Goal: Task Accomplishment & Management: Complete application form

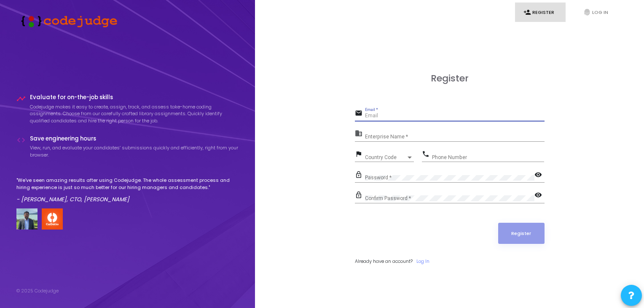
click at [375, 117] on input "Email *" at bounding box center [455, 116] width 180 height 6
click at [373, 120] on div "Email *" at bounding box center [455, 114] width 180 height 13
click at [372, 112] on div "Email *" at bounding box center [455, 114] width 180 height 13
type input "[EMAIL_ADDRESS][DOMAIN_NAME]"
click at [394, 132] on div "Enterprise Name *" at bounding box center [455, 134] width 180 height 13
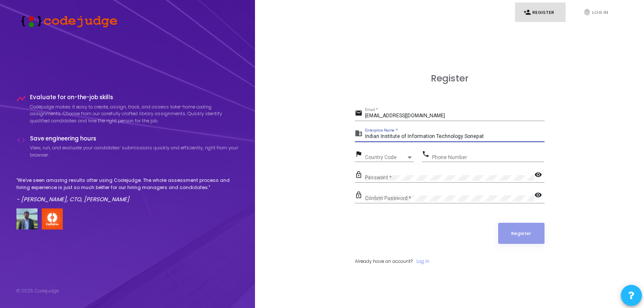
type input "Indian Institute of Information Technology Sonepat"
click at [388, 159] on span "Country Code" at bounding box center [380, 156] width 30 height 5
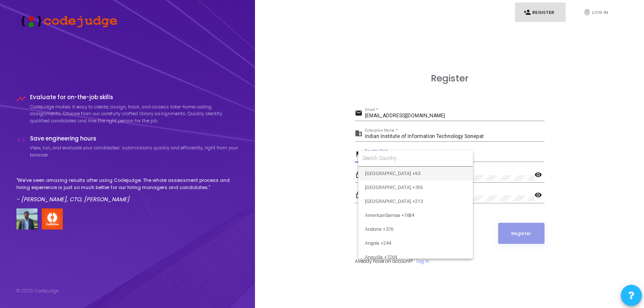
click at [316, 173] on div at bounding box center [322, 154] width 644 height 308
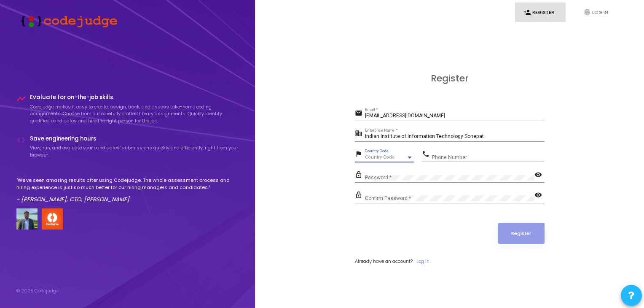
click at [391, 156] on span "Country Code" at bounding box center [380, 156] width 30 height 5
type input "+91"
click at [342, 174] on div at bounding box center [322, 154] width 644 height 308
click at [378, 159] on div "Country Code" at bounding box center [385, 157] width 41 height 5
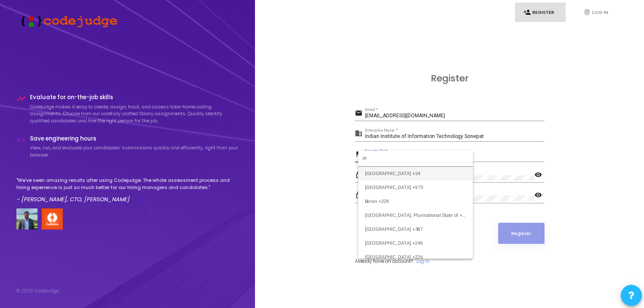
type input "i"
type input "Ind"
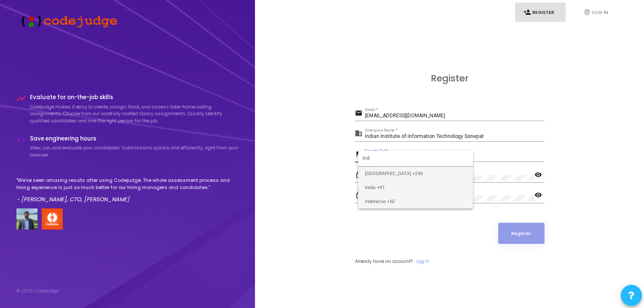
click at [390, 190] on div "Ind [GEOGRAPHIC_DATA] +246 [GEOGRAPHIC_DATA] +91 [GEOGRAPHIC_DATA] +62" at bounding box center [415, 180] width 115 height 58
click at [390, 188] on span "India +91" at bounding box center [415, 187] width 101 height 14
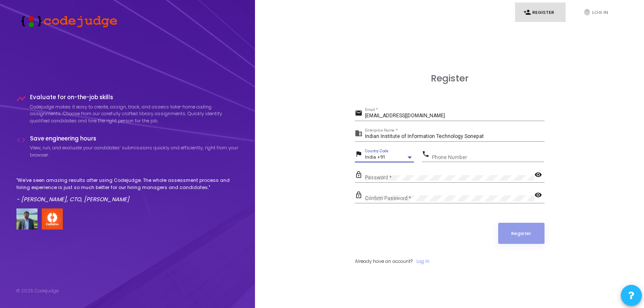
click at [389, 186] on div "lock_outline Password * visibility" at bounding box center [450, 178] width 190 height 19
click at [450, 156] on input "Phone Number" at bounding box center [488, 157] width 112 height 6
click at [453, 156] on input "80774399938" at bounding box center [488, 157] width 112 height 6
type input "8077439938"
click at [391, 181] on div "Password *" at bounding box center [450, 175] width 170 height 13
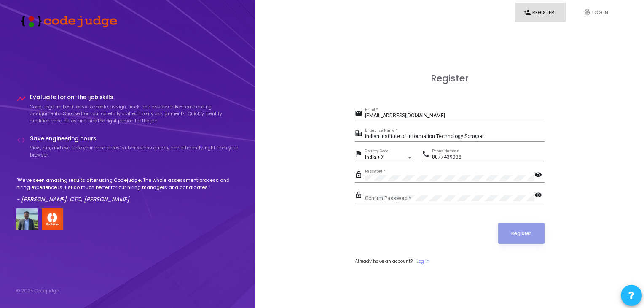
click at [537, 171] on mat-icon "visibility" at bounding box center [540, 175] width 10 height 10
click at [342, 185] on div "Register email [EMAIL_ADDRESS][DOMAIN_NAME] Email * business Indian Institute o…" at bounding box center [449, 178] width 371 height 308
click at [394, 193] on div "Confirm Password *" at bounding box center [450, 196] width 170 height 13
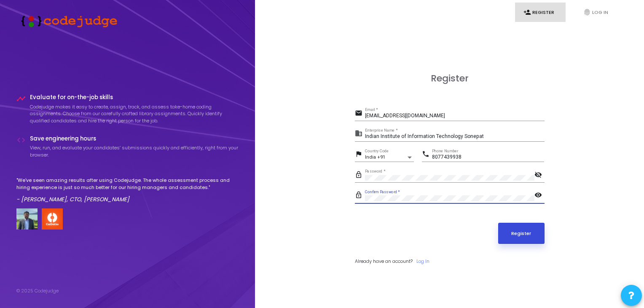
click at [520, 232] on button "Register" at bounding box center [521, 233] width 46 height 21
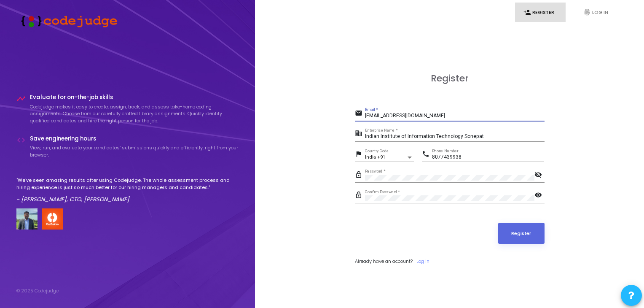
click at [458, 115] on input "[EMAIL_ADDRESS][DOMAIN_NAME]" at bounding box center [455, 116] width 180 height 6
paste input "[EMAIL_ADDRESS][DOMAIN_NAME]"
type input "[EMAIL_ADDRESS][DOMAIN_NAME]"
click at [514, 233] on button "Register" at bounding box center [521, 233] width 46 height 21
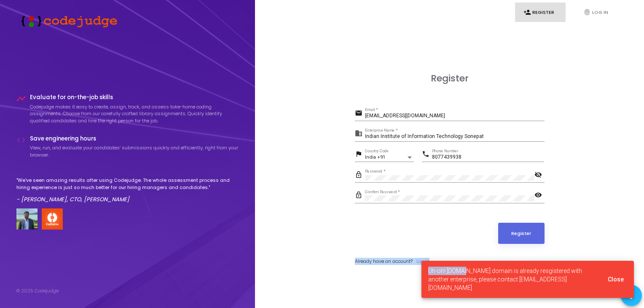
drag, startPoint x: 432, startPoint y: 211, endPoint x: 441, endPoint y: 276, distance: 65.5
click at [450, 276] on body "timeline Evaluate for on-the-job skills Codejudge makes it easy to create, assi…" at bounding box center [322, 154] width 644 height 308
click at [426, 258] on link "Log In" at bounding box center [423, 261] width 13 height 7
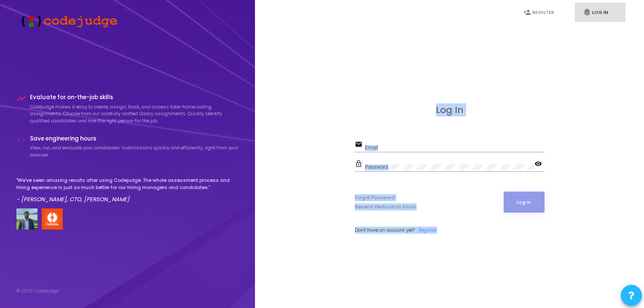
click at [310, 197] on div "Log In email Email lock_outline Password visibility Forgot Password Resend Veri…" at bounding box center [449, 178] width 371 height 308
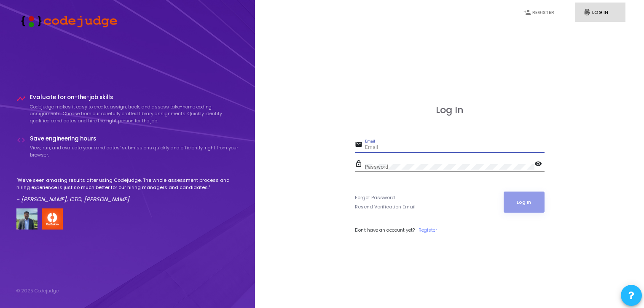
click at [394, 149] on input "Email" at bounding box center [455, 148] width 180 height 6
type input "[EMAIL_ADDRESS][DOMAIN_NAME]"
click at [523, 202] on button "Log In" at bounding box center [524, 201] width 41 height 21
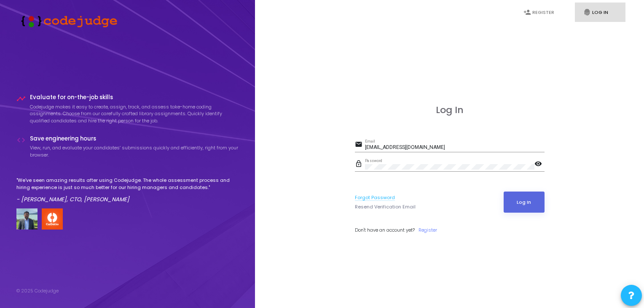
click at [373, 196] on link "Forgot Password" at bounding box center [375, 197] width 40 height 7
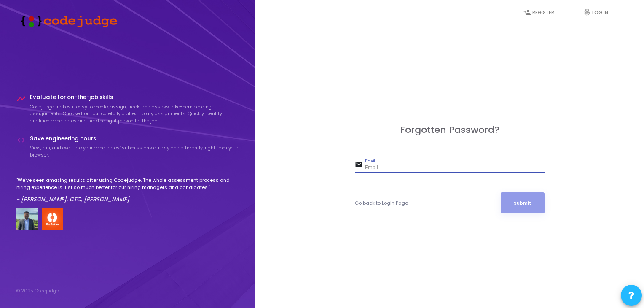
click at [389, 167] on input "Email" at bounding box center [455, 168] width 180 height 6
paste input "[EMAIL_ADDRESS][DOMAIN_NAME]"
type input "[EMAIL_ADDRESS][DOMAIN_NAME]"
click at [501, 192] on button "Submit" at bounding box center [523, 202] width 44 height 21
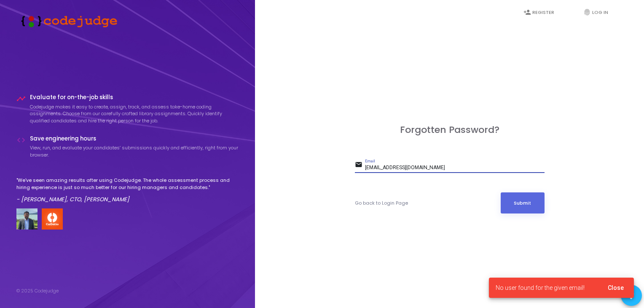
drag, startPoint x: 492, startPoint y: 164, endPoint x: 341, endPoint y: 162, distance: 151.4
click at [341, 162] on div "Forgotten Password? email [EMAIL_ADDRESS][DOMAIN_NAME] Email Go back to Login P…" at bounding box center [449, 178] width 371 height 308
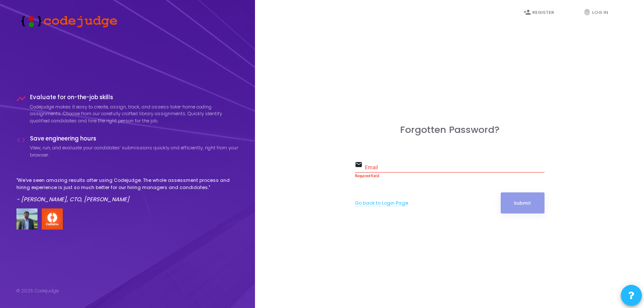
click at [401, 203] on link "Go back to Login Page" at bounding box center [381, 202] width 53 height 7
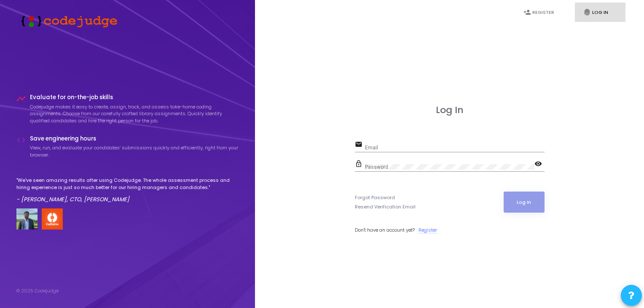
click at [433, 229] on link "Register" at bounding box center [428, 229] width 19 height 7
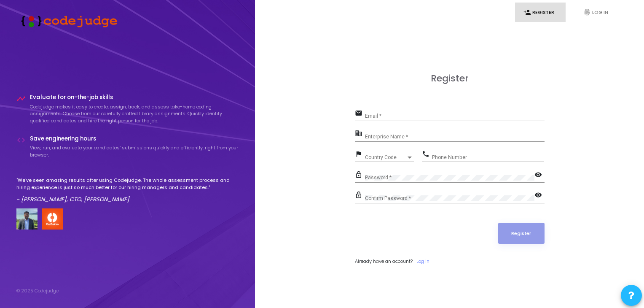
click at [410, 115] on input "Email *" at bounding box center [455, 116] width 180 height 6
paste input "[EMAIL_ADDRESS][DOMAIN_NAME]"
type input "[EMAIL_ADDRESS][DOMAIN_NAME]"
click at [398, 134] on input "Enterprise Name *" at bounding box center [455, 137] width 180 height 6
click at [329, 135] on div "Register email [EMAIL_ADDRESS][DOMAIN_NAME] Email * business Enterprise Name * …" at bounding box center [449, 178] width 371 height 308
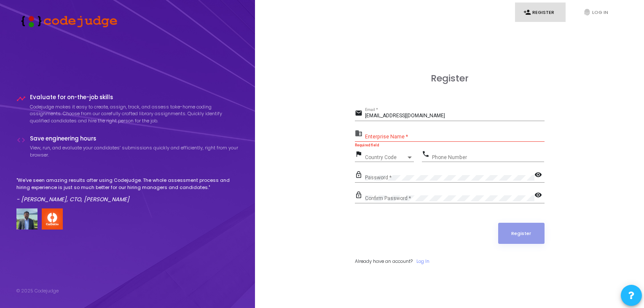
click at [379, 135] on input "Enterprise Name *" at bounding box center [455, 137] width 180 height 6
click at [330, 139] on div "Register email [EMAIL_ADDRESS][DOMAIN_NAME] Email * business Enterprise Name * …" at bounding box center [449, 178] width 371 height 308
click at [376, 134] on input "Enterprise Name *" at bounding box center [455, 137] width 180 height 6
click at [336, 136] on div "Register email [EMAIL_ADDRESS][DOMAIN_NAME] Email * business Enterprise Name * …" at bounding box center [449, 178] width 371 height 308
drag, startPoint x: 368, startPoint y: 134, endPoint x: 334, endPoint y: 134, distance: 33.7
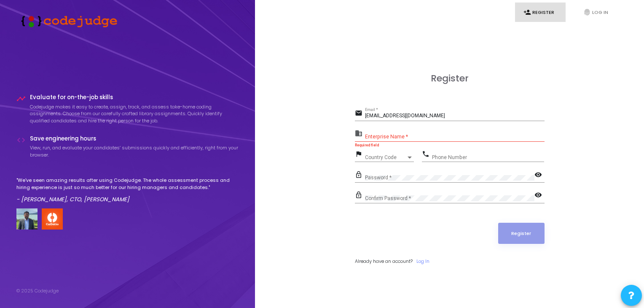
click at [367, 134] on input "Enterprise Name *" at bounding box center [455, 137] width 180 height 6
drag, startPoint x: 333, startPoint y: 134, endPoint x: 340, endPoint y: 135, distance: 6.8
click at [336, 134] on div "Register email [EMAIL_ADDRESS][DOMAIN_NAME] Email * business Enterprise Name * …" at bounding box center [449, 178] width 371 height 308
drag, startPoint x: 384, startPoint y: 136, endPoint x: 331, endPoint y: 136, distance: 53.1
click at [380, 136] on input "Enterprise Name *" at bounding box center [455, 137] width 180 height 6
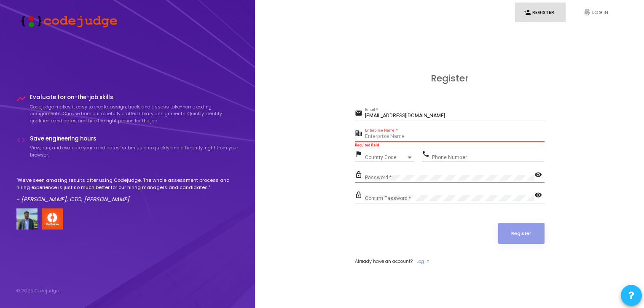
drag, startPoint x: 331, startPoint y: 135, endPoint x: 339, endPoint y: 135, distance: 8.5
click at [331, 135] on div "Register email [EMAIL_ADDRESS][DOMAIN_NAME] Email * business Enterprise Name * …" at bounding box center [449, 178] width 371 height 308
drag, startPoint x: 374, startPoint y: 137, endPoint x: 325, endPoint y: 136, distance: 48.9
click at [370, 137] on input "Enterprise Name *" at bounding box center [455, 137] width 180 height 6
drag, startPoint x: 325, startPoint y: 136, endPoint x: 358, endPoint y: 135, distance: 32.9
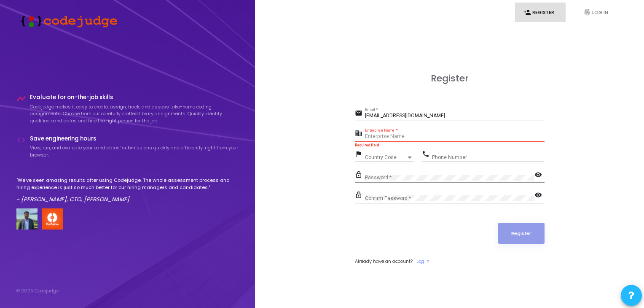
click at [328, 135] on div "Register email [EMAIL_ADDRESS][DOMAIN_NAME] Email * business Enterprise Name * …" at bounding box center [449, 178] width 371 height 308
drag, startPoint x: 374, startPoint y: 134, endPoint x: 300, endPoint y: 136, distance: 73.8
click at [373, 134] on input "Enterprise Name *" at bounding box center [455, 137] width 180 height 6
drag, startPoint x: 300, startPoint y: 136, endPoint x: 415, endPoint y: 122, distance: 116.0
click at [300, 136] on div "Register email [EMAIL_ADDRESS][DOMAIN_NAME] Email * business Enterprise Name * …" at bounding box center [449, 178] width 371 height 308
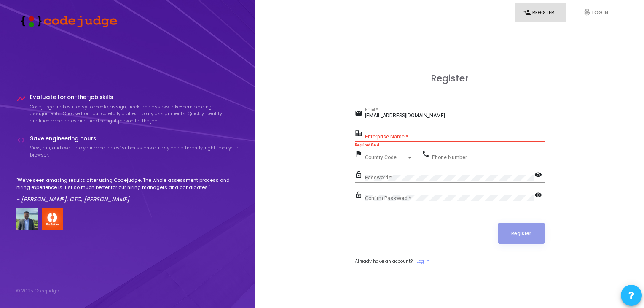
click at [364, 109] on div "email [EMAIL_ADDRESS][DOMAIN_NAME] Email *" at bounding box center [450, 114] width 190 height 13
drag, startPoint x: 469, startPoint y: 113, endPoint x: 339, endPoint y: 117, distance: 129.1
click at [344, 111] on div "Register email [EMAIL_ADDRESS][DOMAIN_NAME] Email * business Enterprise Name * …" at bounding box center [449, 178] width 371 height 308
click at [553, 87] on div "Register email [EMAIL_ADDRESS][DOMAIN_NAME] Email * business Enterprise Name * …" at bounding box center [449, 178] width 371 height 308
click at [453, 113] on input "[EMAIL_ADDRESS][DOMAIN_NAME]" at bounding box center [455, 116] width 180 height 6
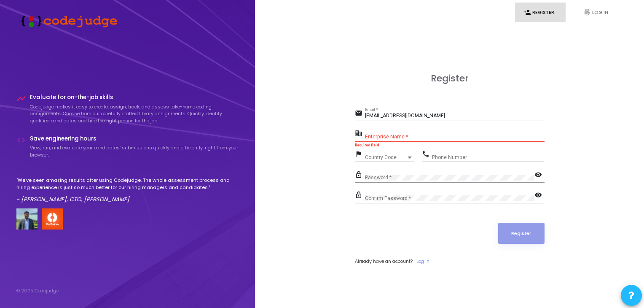
click at [543, 61] on div "Register email [EMAIL_ADDRESS][DOMAIN_NAME] Email * business Enterprise Name * …" at bounding box center [449, 178] width 371 height 308
drag, startPoint x: 446, startPoint y: 113, endPoint x: 352, endPoint y: 110, distance: 94.1
click at [352, 110] on div "Register email [EMAIL_ADDRESS][DOMAIN_NAME] Email * business Enterprise Name * …" at bounding box center [449, 178] width 371 height 308
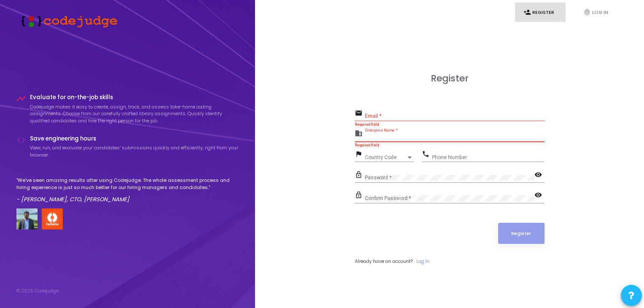
click at [544, 135] on input "Enterprise Name *" at bounding box center [455, 137] width 180 height 6
drag, startPoint x: 472, startPoint y: 134, endPoint x: 411, endPoint y: 130, distance: 60.8
click at [412, 131] on div "Enterprise Name *" at bounding box center [455, 134] width 180 height 13
click at [275, 136] on div "Register email Email * Required field business Enterprise Name * Required field…" at bounding box center [449, 178] width 371 height 308
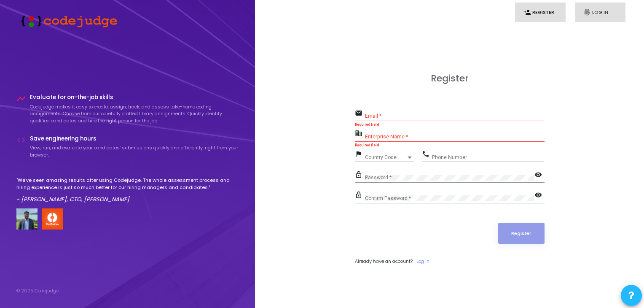
click at [594, 14] on link "fingerprint Log In" at bounding box center [600, 13] width 51 height 20
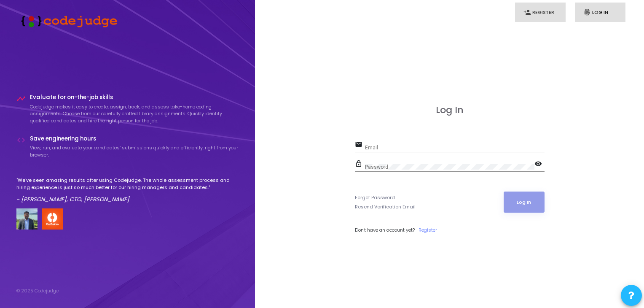
click at [543, 18] on link "person_add Register" at bounding box center [540, 13] width 51 height 20
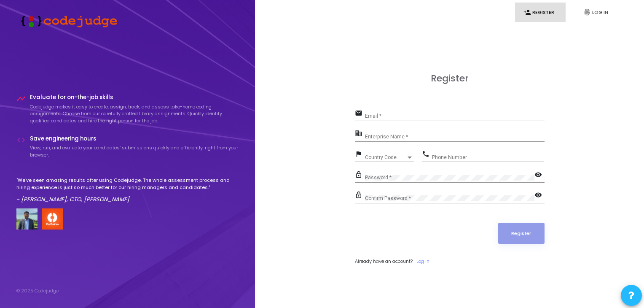
drag, startPoint x: 589, startPoint y: 11, endPoint x: 557, endPoint y: 22, distance: 33.5
click at [588, 12] on icon "fingerprint" at bounding box center [588, 12] width 8 height 8
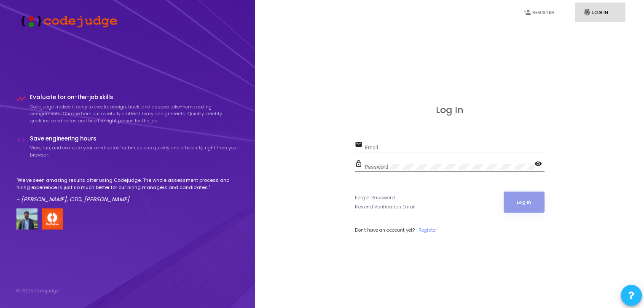
click at [404, 140] on div "Email" at bounding box center [455, 145] width 180 height 13
click at [401, 145] on input "Email" at bounding box center [455, 148] width 180 height 6
click at [350, 208] on div "Log In email Email Required field lock_outline Password visibility Forgot Passw…" at bounding box center [449, 178] width 371 height 308
click at [374, 195] on link "Forgot Password" at bounding box center [375, 197] width 40 height 7
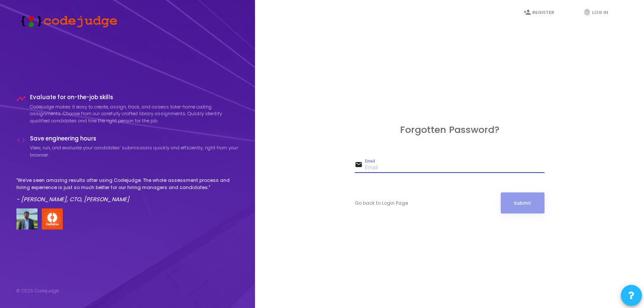
click at [382, 166] on input "Email" at bounding box center [455, 168] width 180 height 6
paste input "[EMAIL_ADDRESS][DOMAIN_NAME]"
type input "[EMAIL_ADDRESS][DOMAIN_NAME]"
click at [516, 205] on button "Submit" at bounding box center [523, 202] width 44 height 21
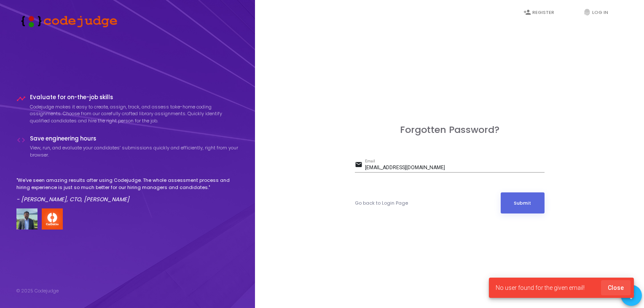
click at [618, 280] on button "Close" at bounding box center [616, 287] width 30 height 15
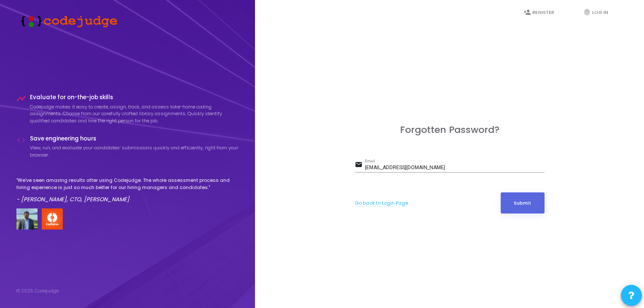
click at [379, 201] on link "Go back to Login Page" at bounding box center [381, 202] width 53 height 7
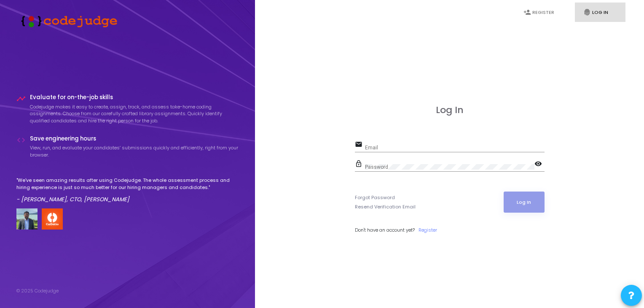
click at [386, 150] on input "Email" at bounding box center [455, 148] width 180 height 6
click at [369, 198] on link "Forgot Password" at bounding box center [375, 197] width 40 height 7
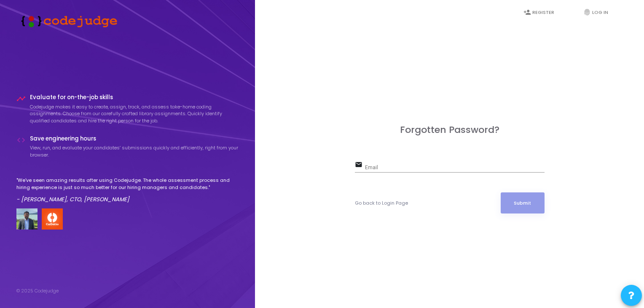
click at [385, 169] on input "Email" at bounding box center [455, 168] width 180 height 6
paste input "[EMAIL_ADDRESS][DOMAIN_NAME]"
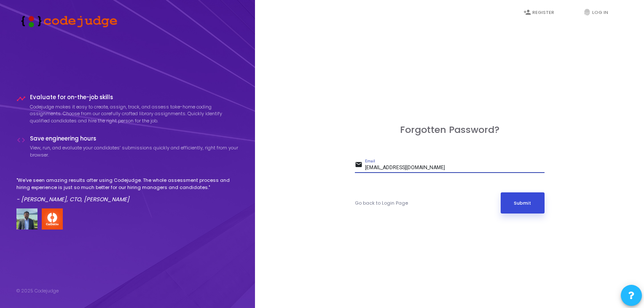
type input "[EMAIL_ADDRESS][DOMAIN_NAME]"
click at [523, 202] on button "Submit" at bounding box center [523, 202] width 44 height 21
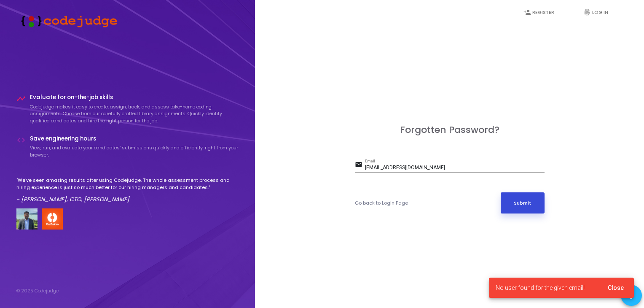
drag, startPoint x: 528, startPoint y: 205, endPoint x: 513, endPoint y: 206, distance: 14.9
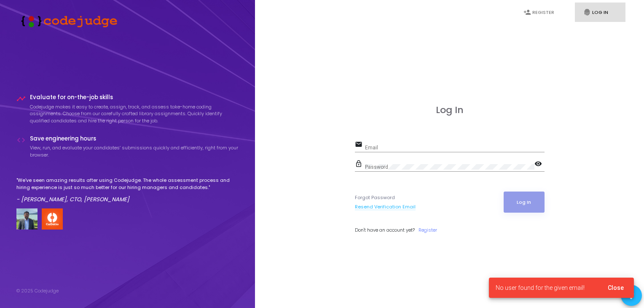
click at [378, 204] on link "Resend Verification Email" at bounding box center [385, 206] width 61 height 7
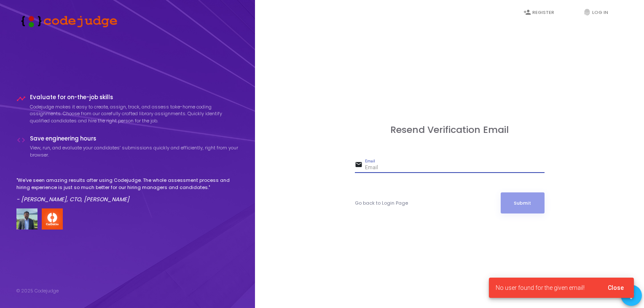
click at [381, 166] on input "Email" at bounding box center [455, 168] width 180 height 6
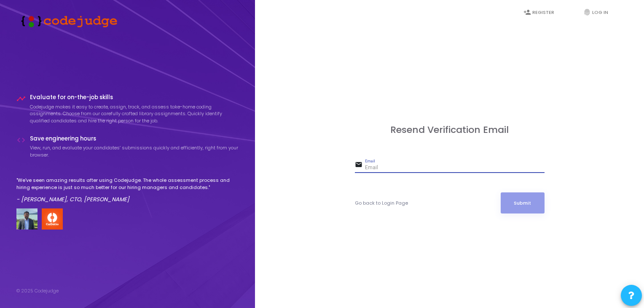
paste input "[EMAIL_ADDRESS][DOMAIN_NAME]"
type input "[EMAIL_ADDRESS][DOMAIN_NAME]"
click at [523, 197] on button "Submit" at bounding box center [523, 202] width 44 height 21
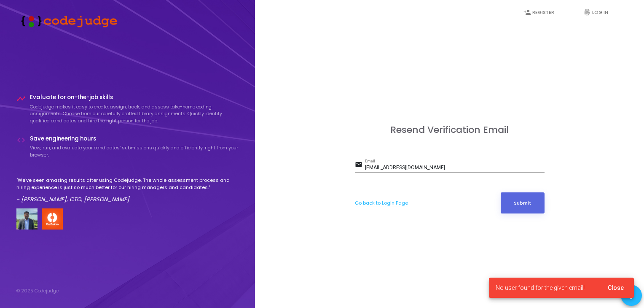
click at [374, 199] on link "Go back to Login Page" at bounding box center [381, 202] width 53 height 7
